Goal: Navigation & Orientation: Find specific page/section

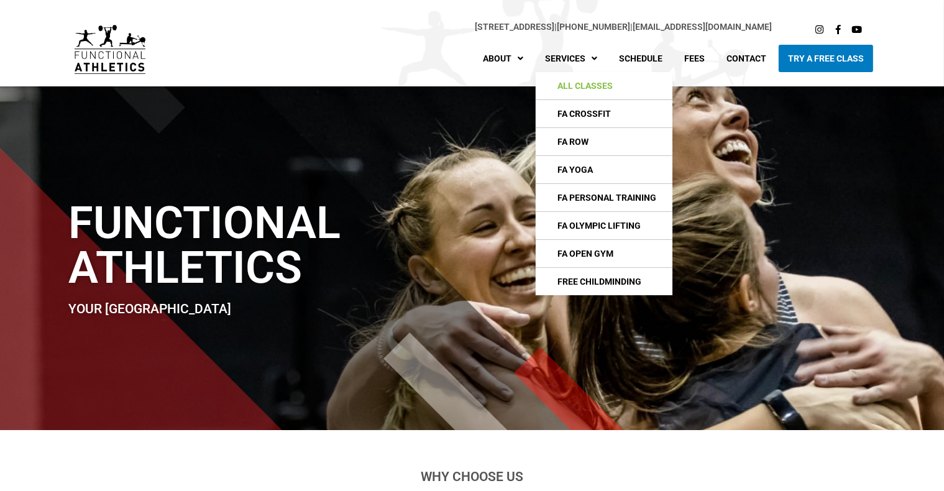
click at [493, 88] on link "All Classes" at bounding box center [603, 85] width 137 height 27
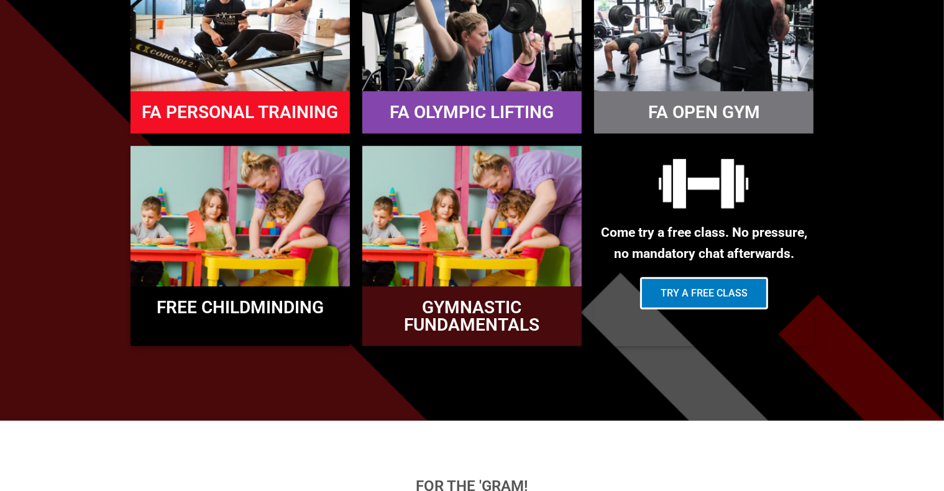
scroll to position [999, 0]
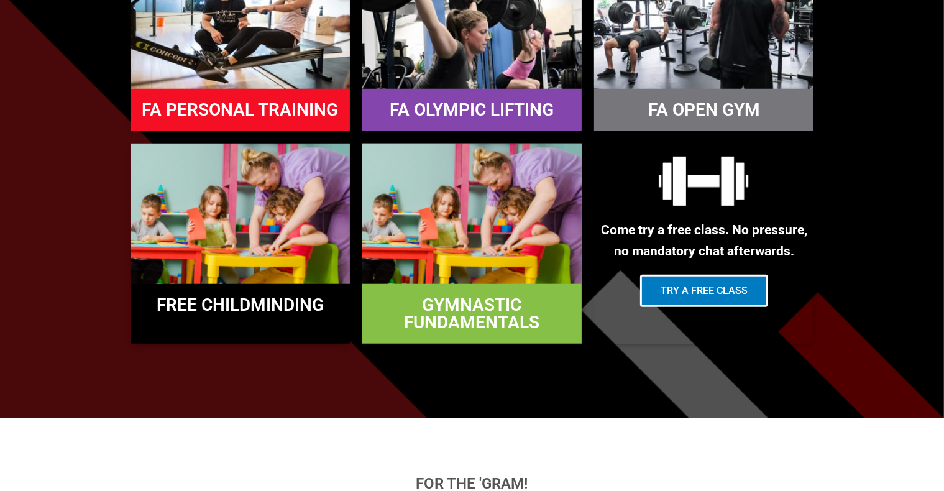
click at [459, 259] on img at bounding box center [471, 213] width 219 height 140
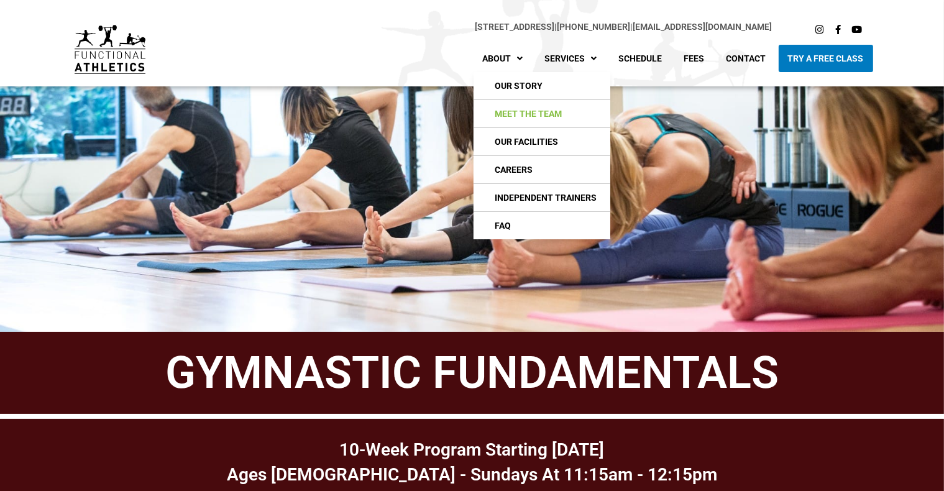
click at [526, 116] on link "Meet The Team" at bounding box center [541, 113] width 137 height 27
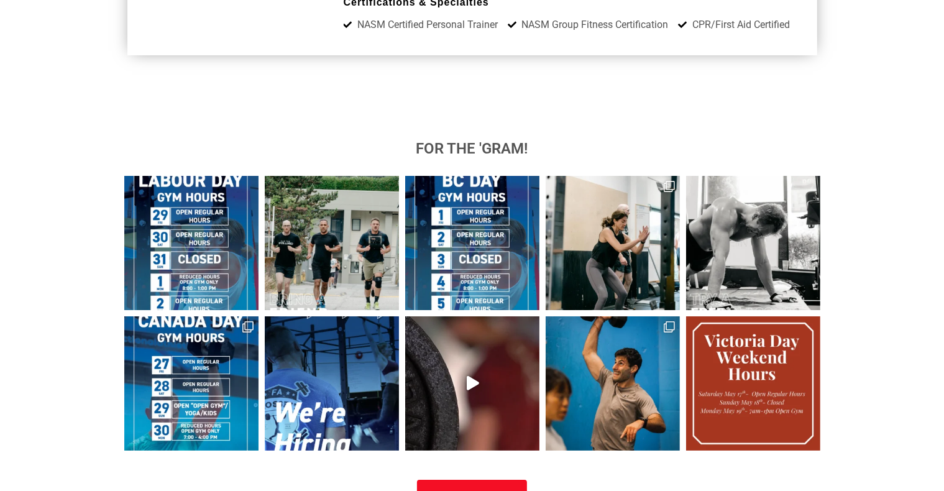
scroll to position [4750, 0]
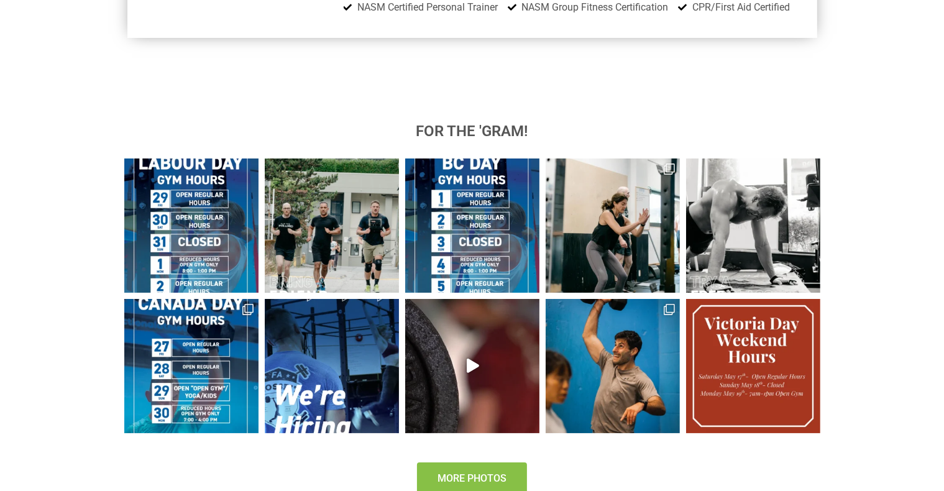
click at [487, 473] on span "More Photos" at bounding box center [471, 478] width 69 height 10
